Goal: Find specific page/section: Find specific page/section

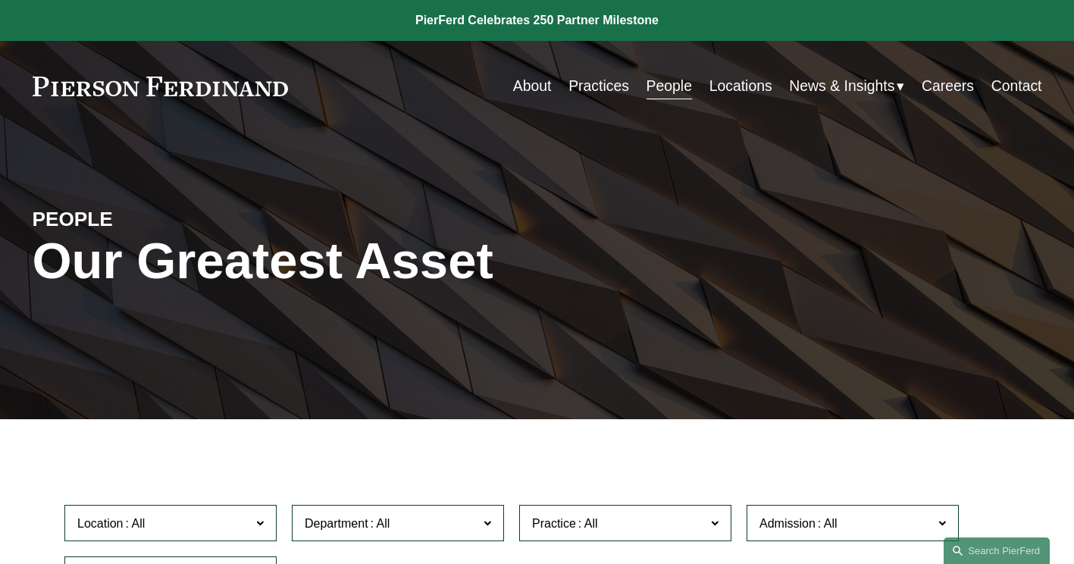
click at [585, 91] on link "Practices" at bounding box center [599, 86] width 61 height 30
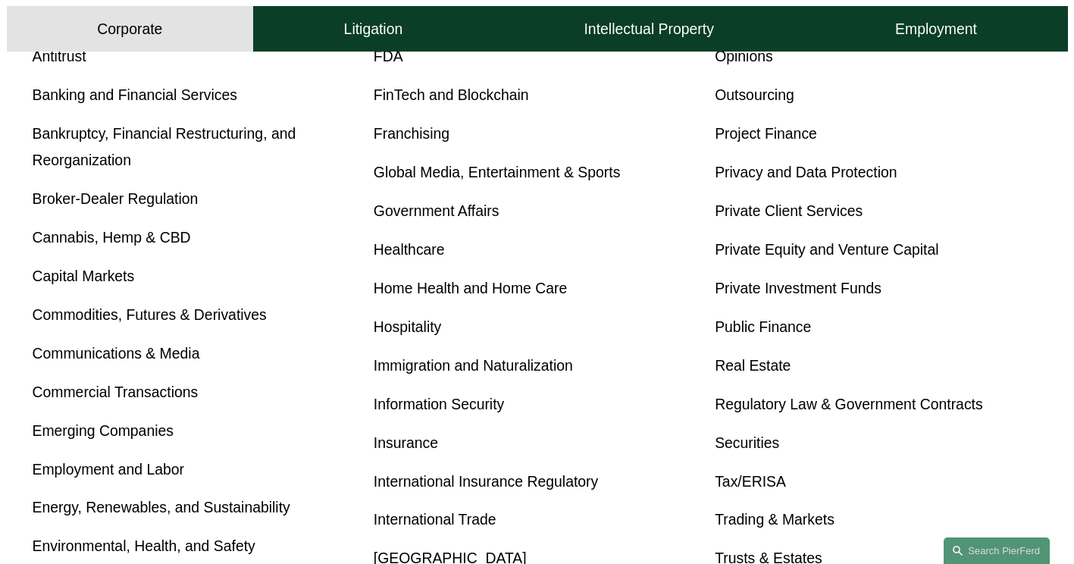
scroll to position [834, 0]
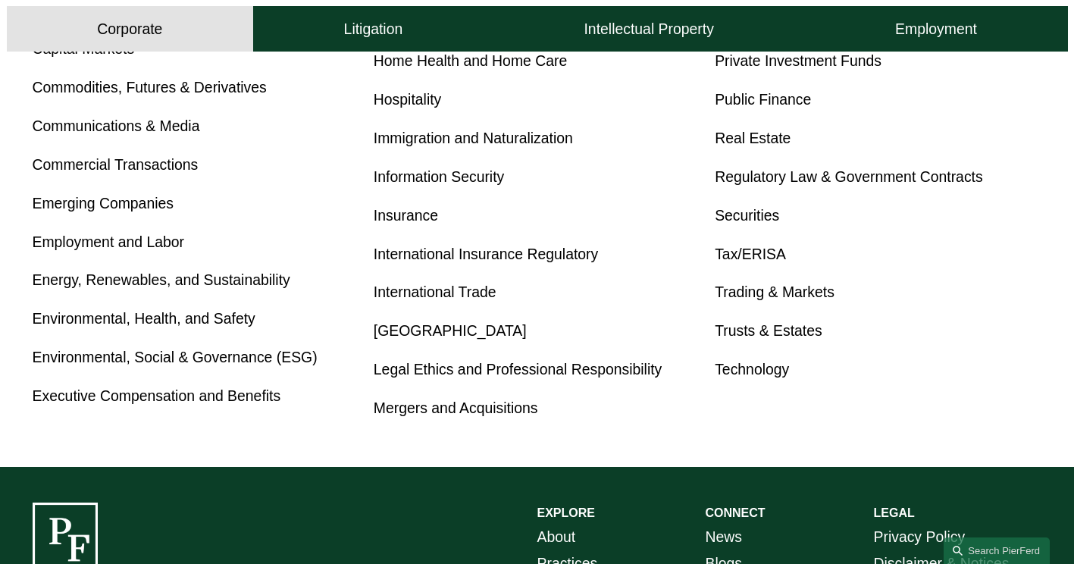
click at [107, 278] on link "Energy, Renewables, and Sustainability" at bounding box center [162, 279] width 258 height 17
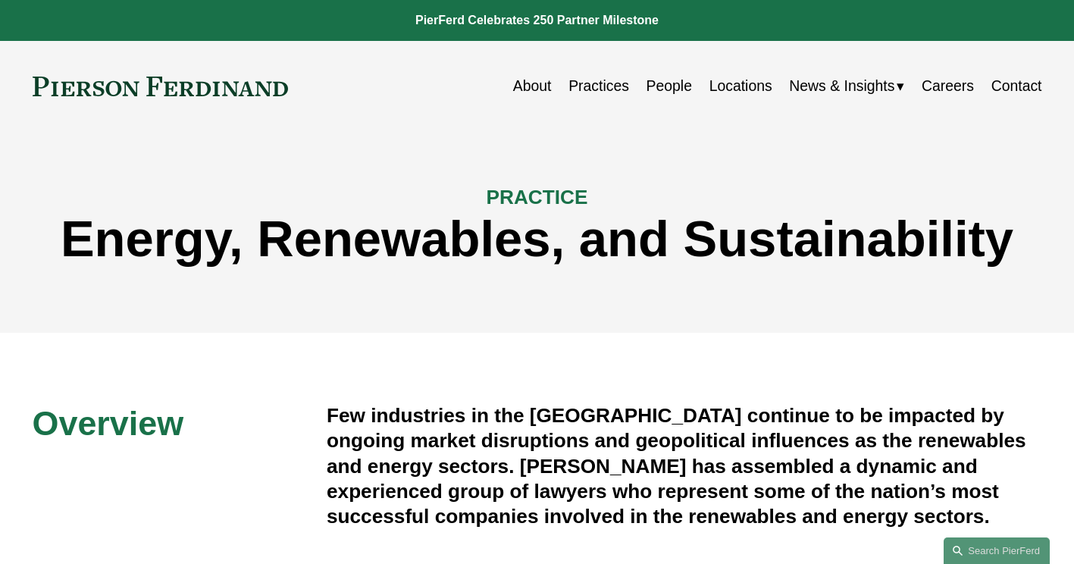
click at [647, 85] on link "People" at bounding box center [669, 86] width 45 height 30
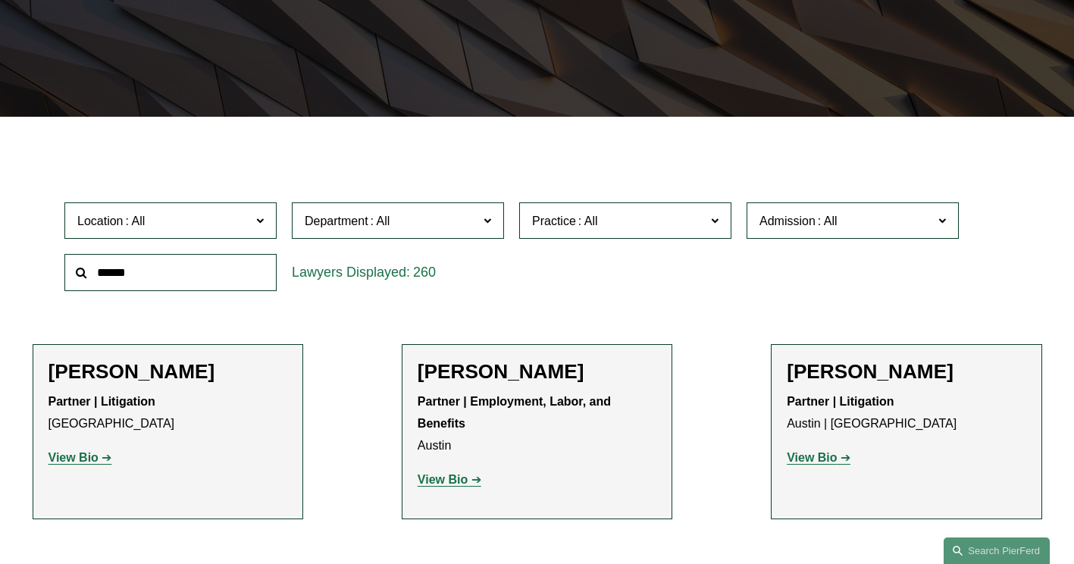
scroll to position [303, 0]
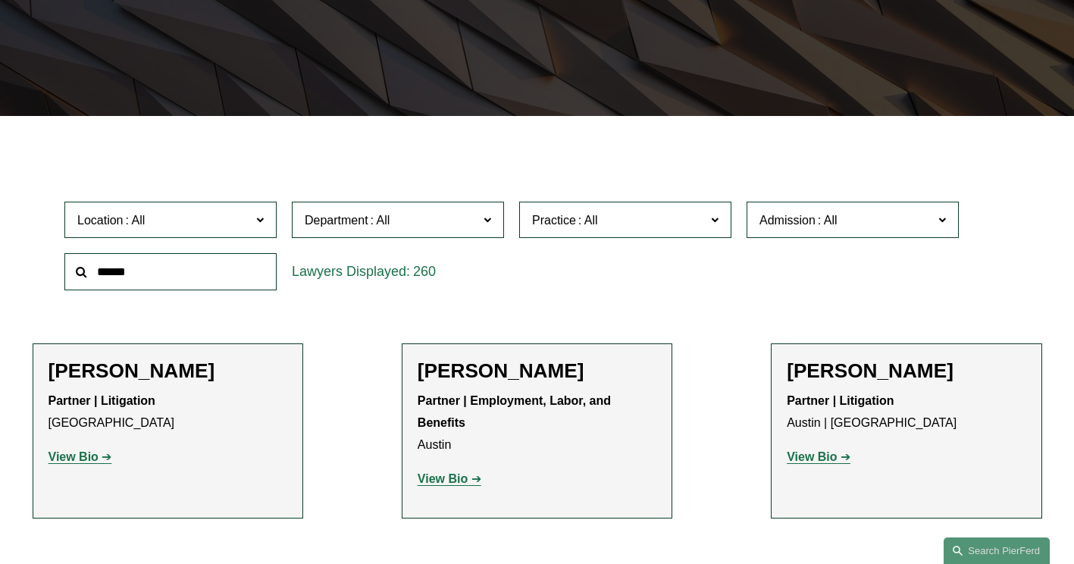
click at [205, 281] on input "text" at bounding box center [170, 271] width 212 height 37
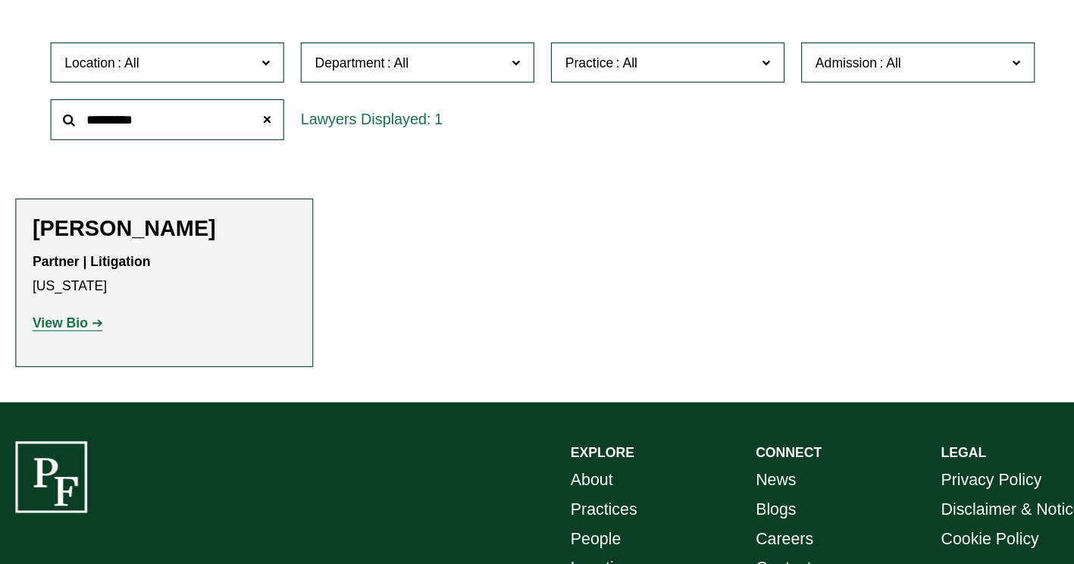
scroll to position [362, 0]
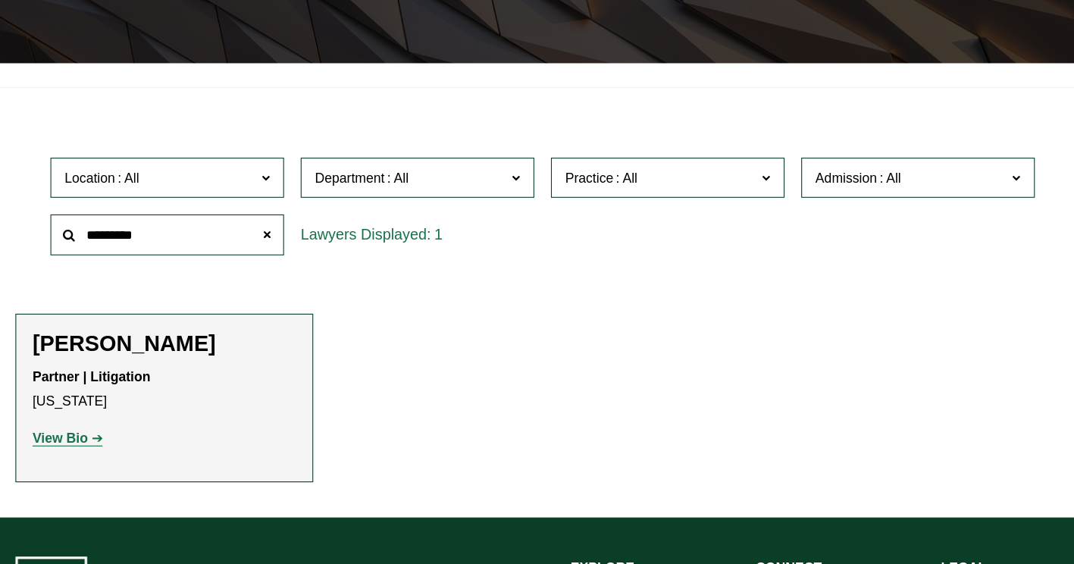
drag, startPoint x: 153, startPoint y: 217, endPoint x: 30, endPoint y: 220, distance: 123.6
click at [30, 220] on ul "Filter Location All Atlanta Austin Boston Charlotte Chicago Cincinnati Clevelan…" at bounding box center [537, 264] width 1074 height 348
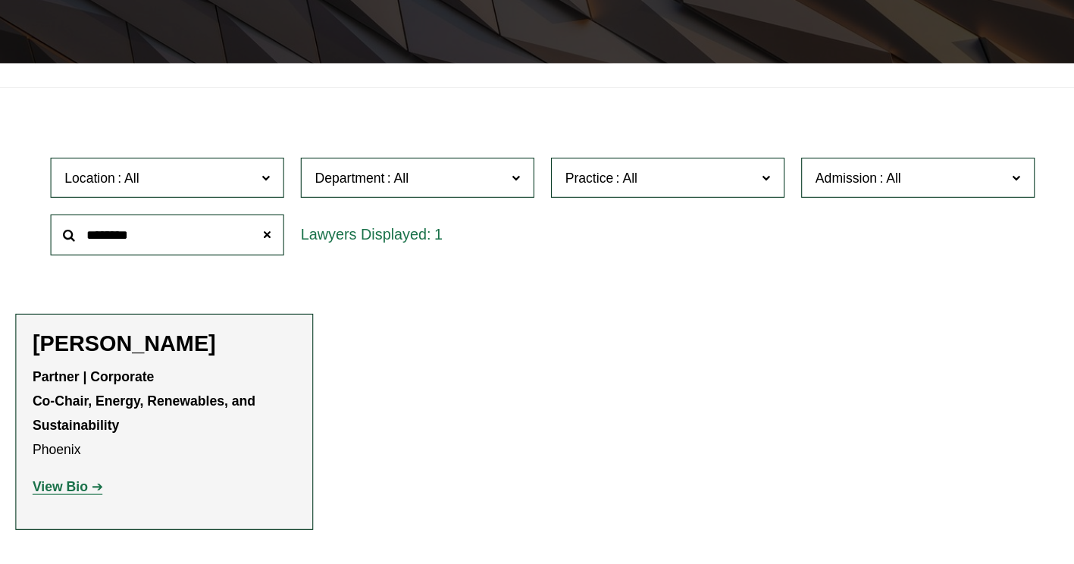
type input "********"
